Goal: Task Accomplishment & Management: Use online tool/utility

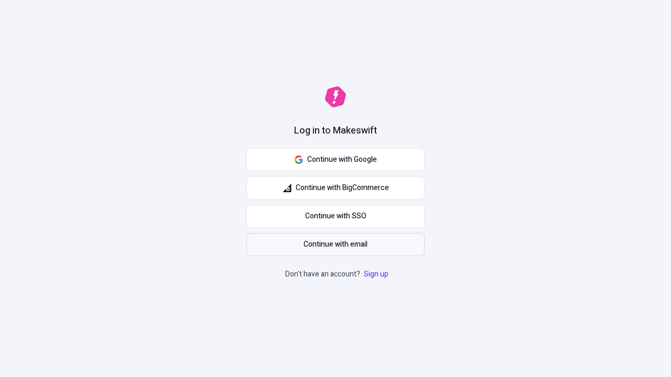
click at [335, 245] on span "Continue with email" at bounding box center [335, 245] width 64 height 12
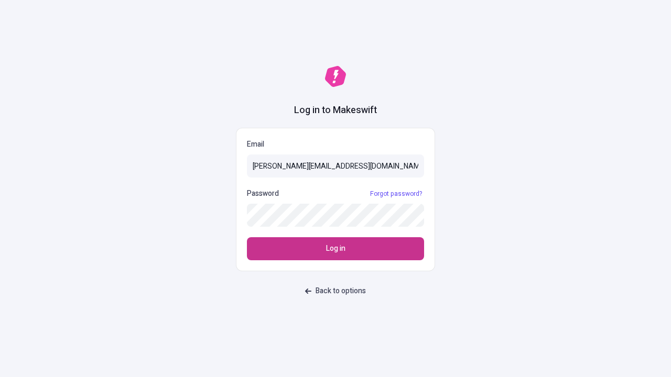
click at [335, 249] on span "Log in" at bounding box center [335, 249] width 19 height 12
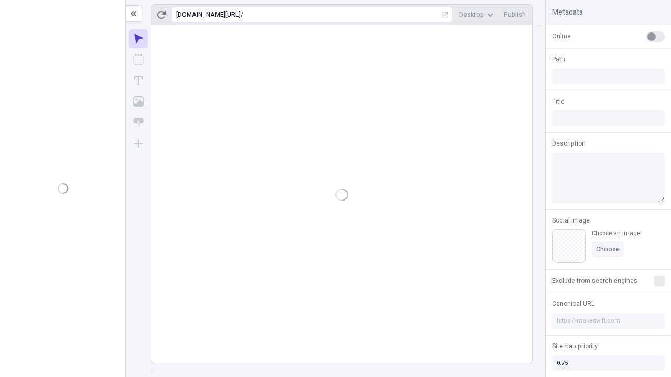
type input "/deep-link-acidus"
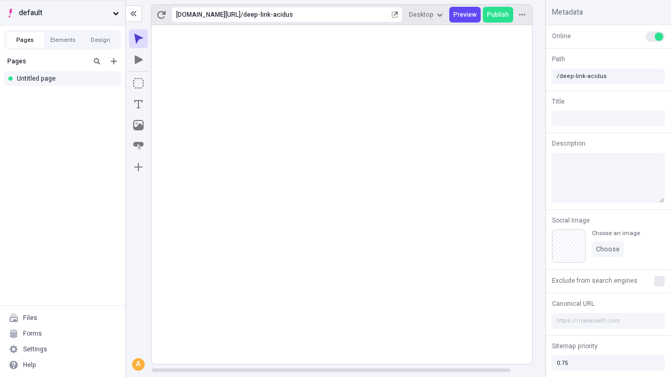
click at [62, 13] on span "default" at bounding box center [64, 13] width 90 height 12
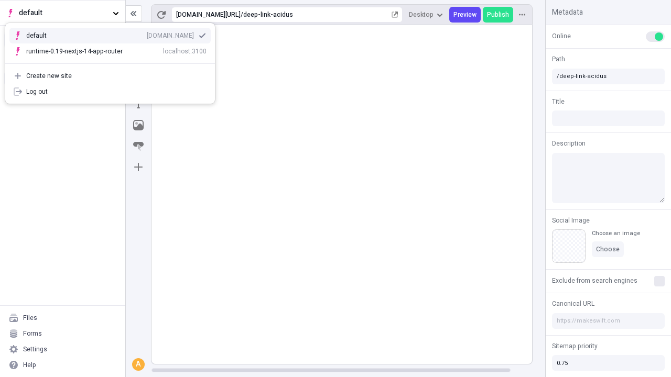
click at [110, 72] on div "Create new site" at bounding box center [116, 76] width 180 height 8
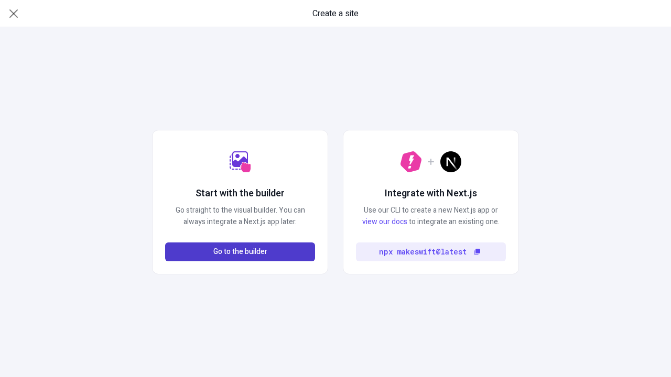
click at [240, 252] on span "Go to the builder" at bounding box center [240, 252] width 54 height 12
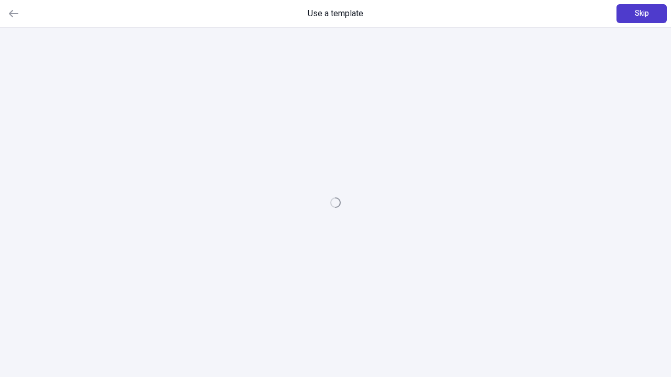
click at [641, 14] on span "Skip" at bounding box center [642, 14] width 14 height 12
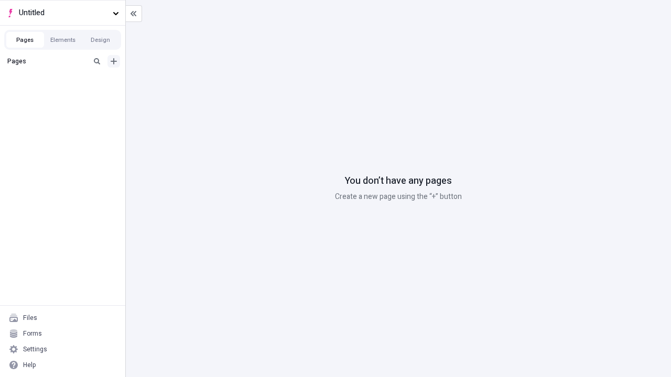
click at [114, 61] on icon "Add new" at bounding box center [114, 61] width 6 height 6
click at [66, 95] on div "Blank page" at bounding box center [65, 96] width 101 height 16
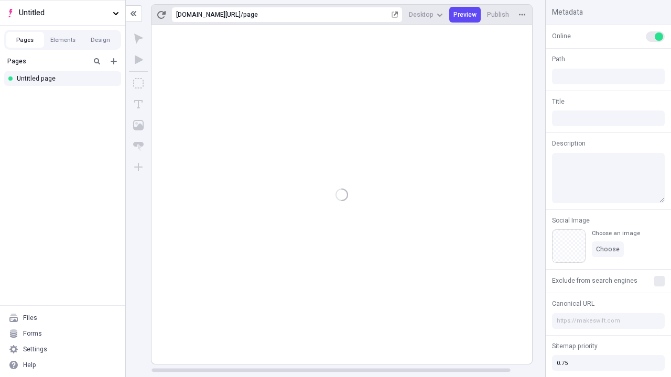
type input "/page"
click at [138, 83] on icon "Box" at bounding box center [138, 83] width 10 height 10
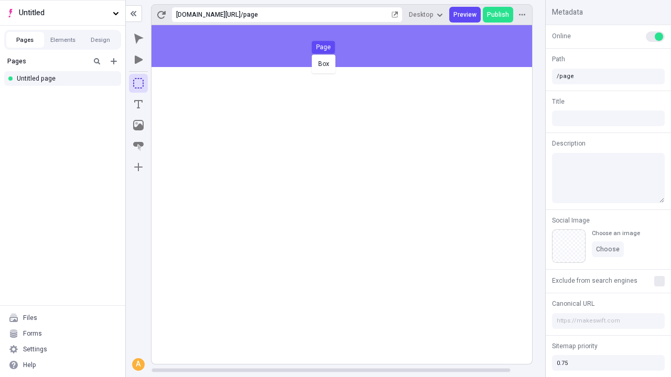
click at [352, 46] on div "Box Page" at bounding box center [335, 188] width 671 height 377
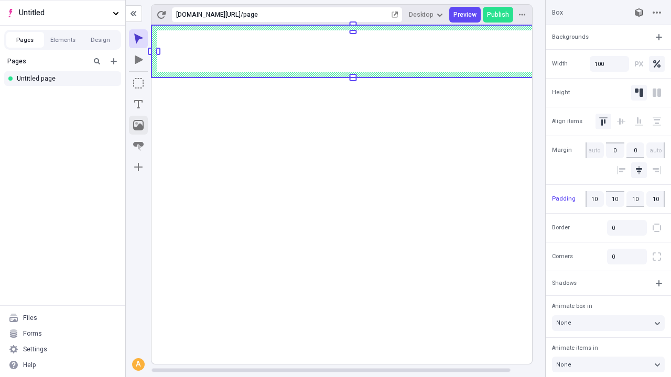
click at [138, 125] on icon "Image" at bounding box center [138, 125] width 10 height 10
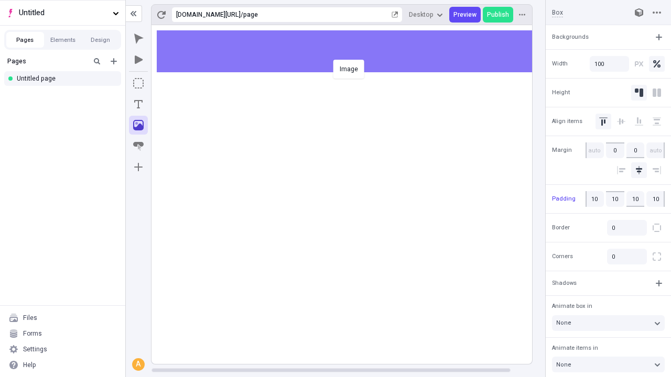
click at [352, 51] on div "Image" at bounding box center [335, 188] width 671 height 377
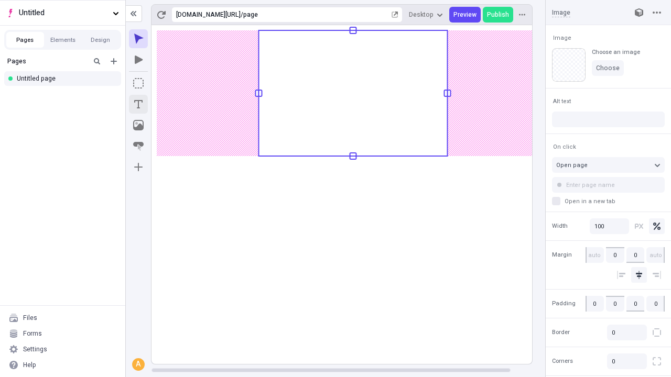
click at [138, 104] on icon "Text" at bounding box center [138, 104] width 8 height 8
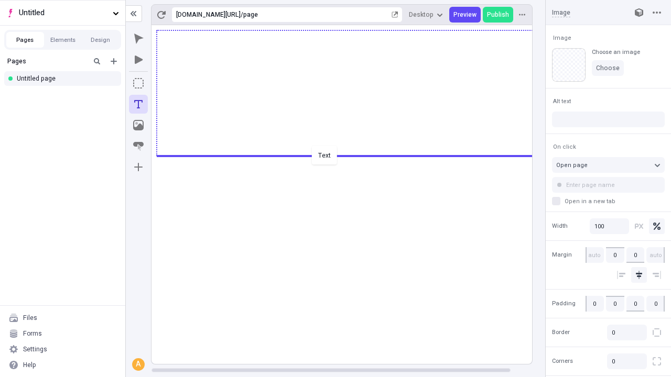
click at [352, 155] on div "Text" at bounding box center [335, 188] width 671 height 377
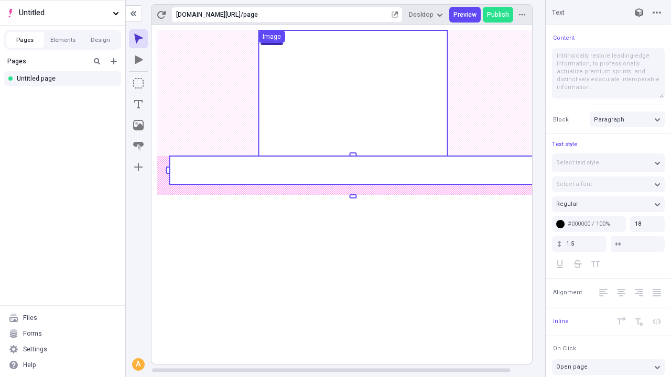
click at [352, 170] on rect at bounding box center [352, 170] width 367 height 28
click at [352, 170] on g "Page Box Image" at bounding box center [352, 194] width 403 height 339
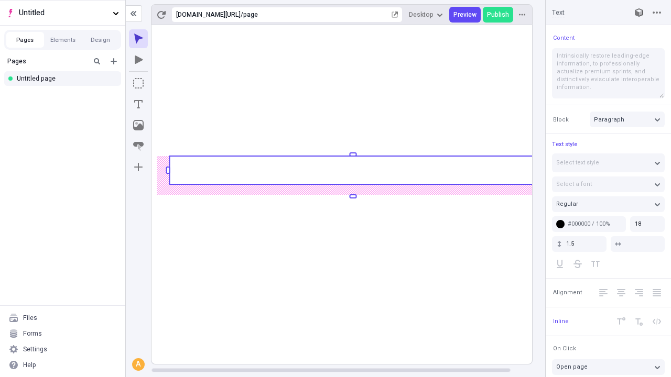
click at [352, 170] on rect at bounding box center [352, 170] width 367 height 28
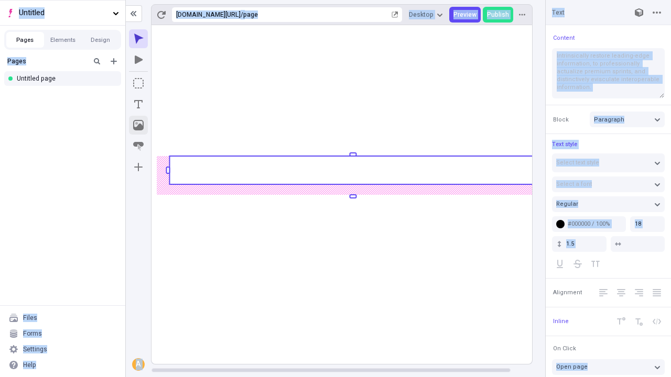
click at [138, 125] on icon "Image" at bounding box center [138, 125] width 10 height 10
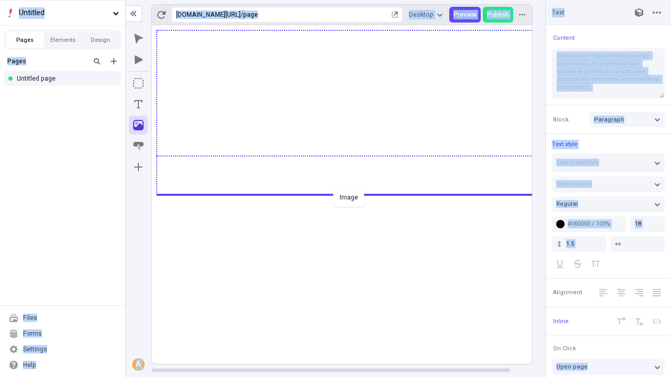
click at [352, 194] on div "Image" at bounding box center [335, 188] width 671 height 377
